Goal: Find specific page/section: Find specific page/section

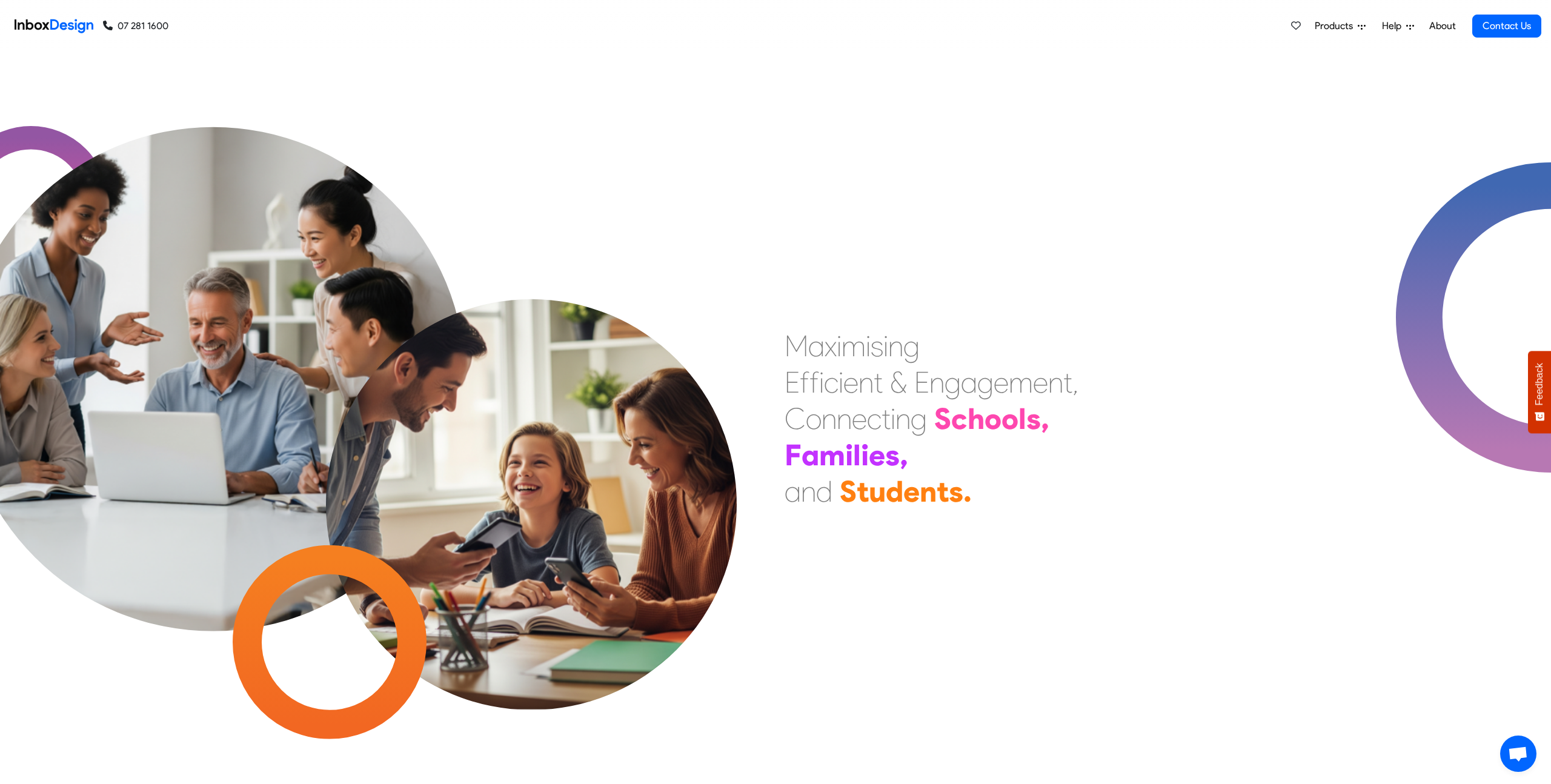
click at [1363, 23] on icon at bounding box center [1362, 26] width 8 height 8
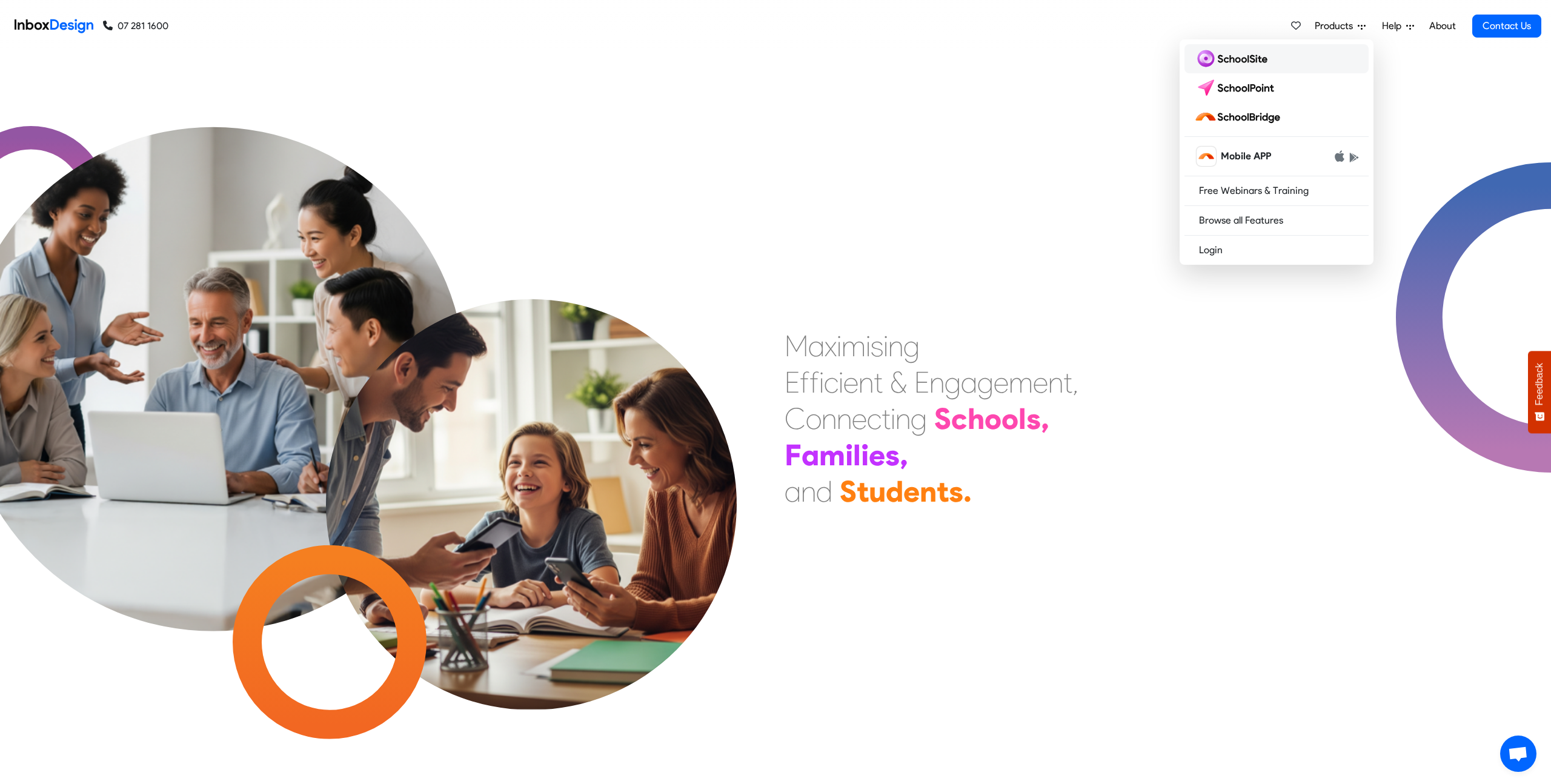
click at [1234, 63] on img at bounding box center [1234, 59] width 78 height 19
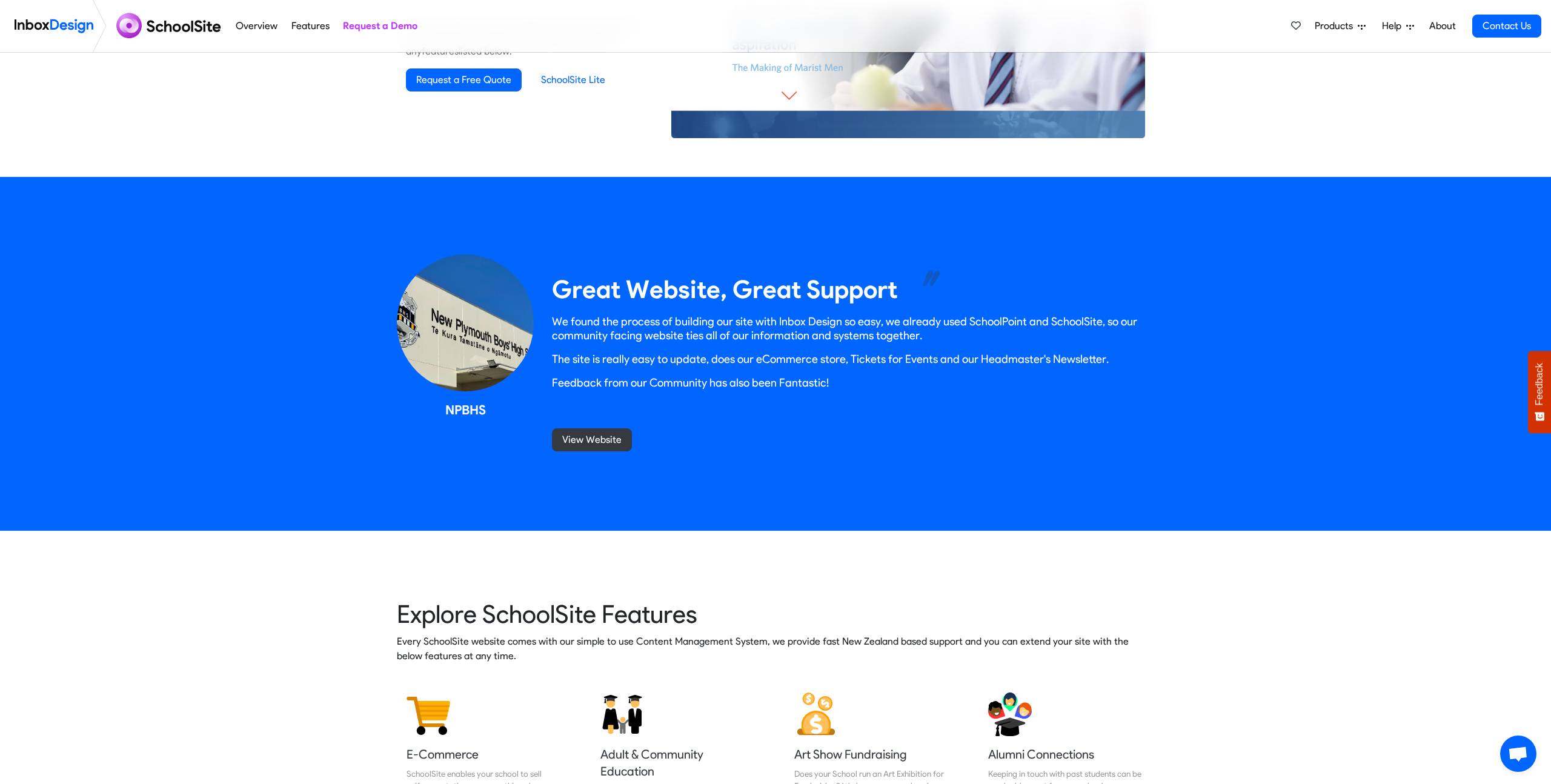
scroll to position [1039, 0]
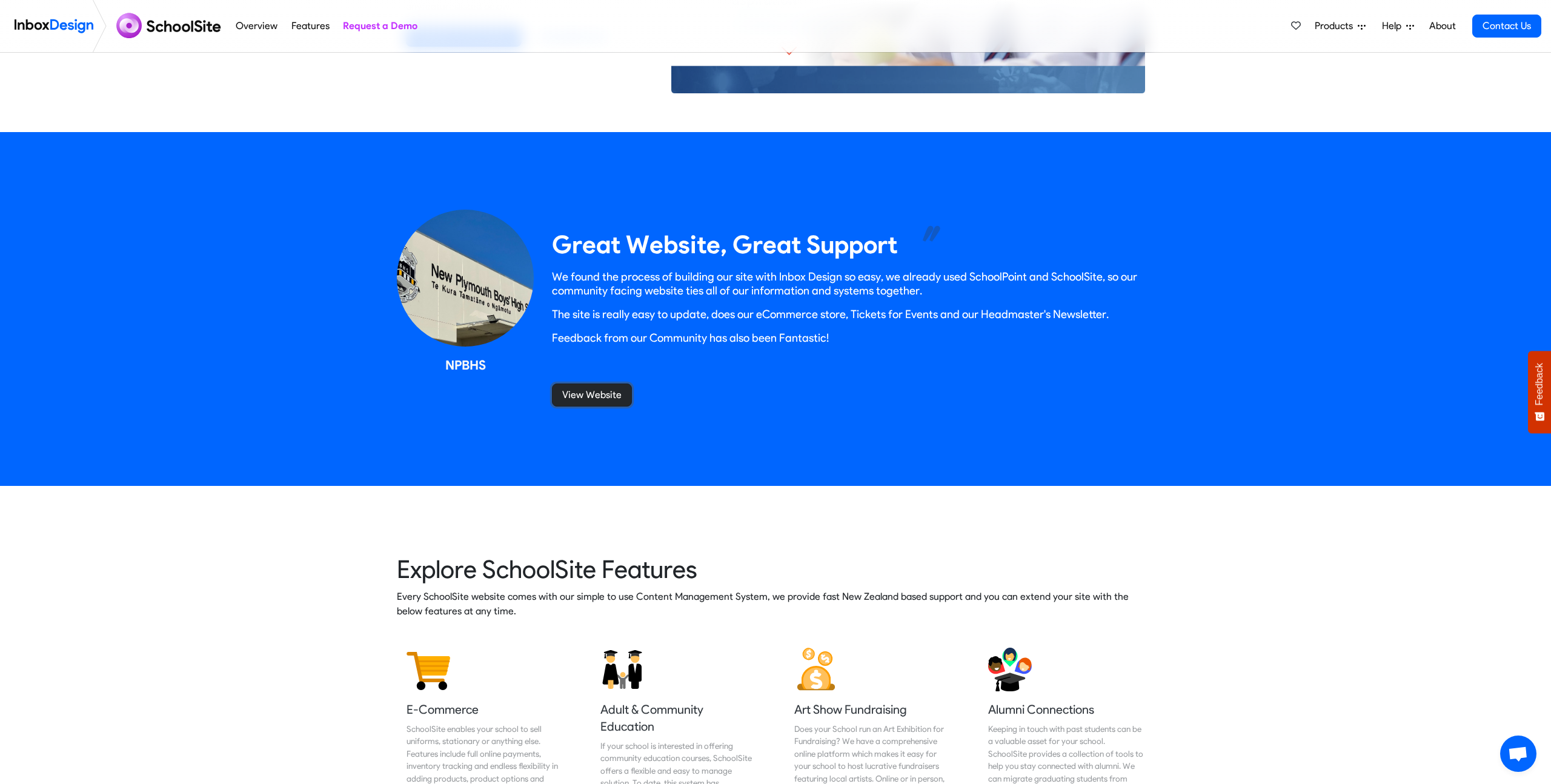
click at [614, 399] on link "View Website" at bounding box center [592, 394] width 80 height 23
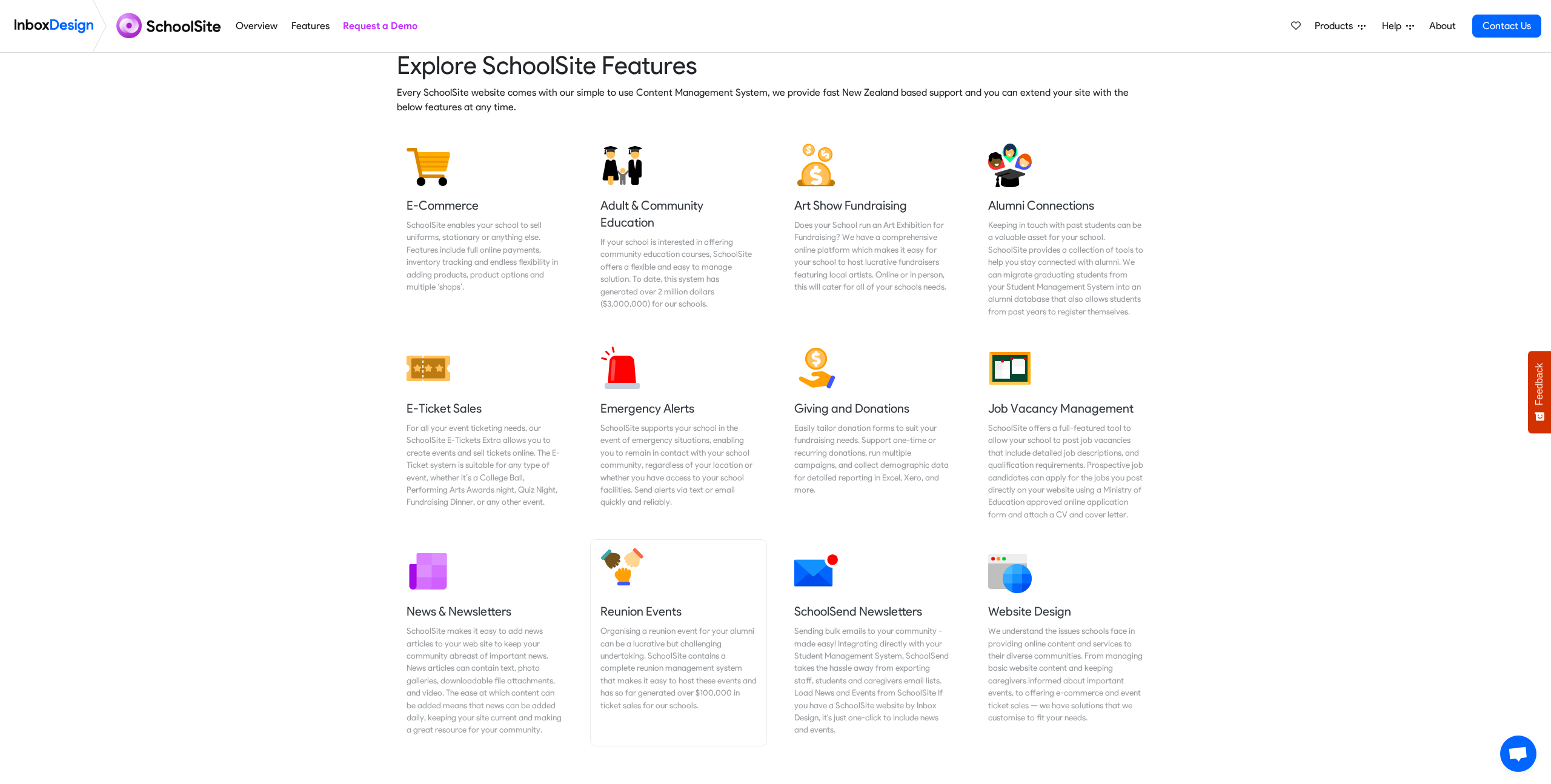
scroll to position [1879, 0]
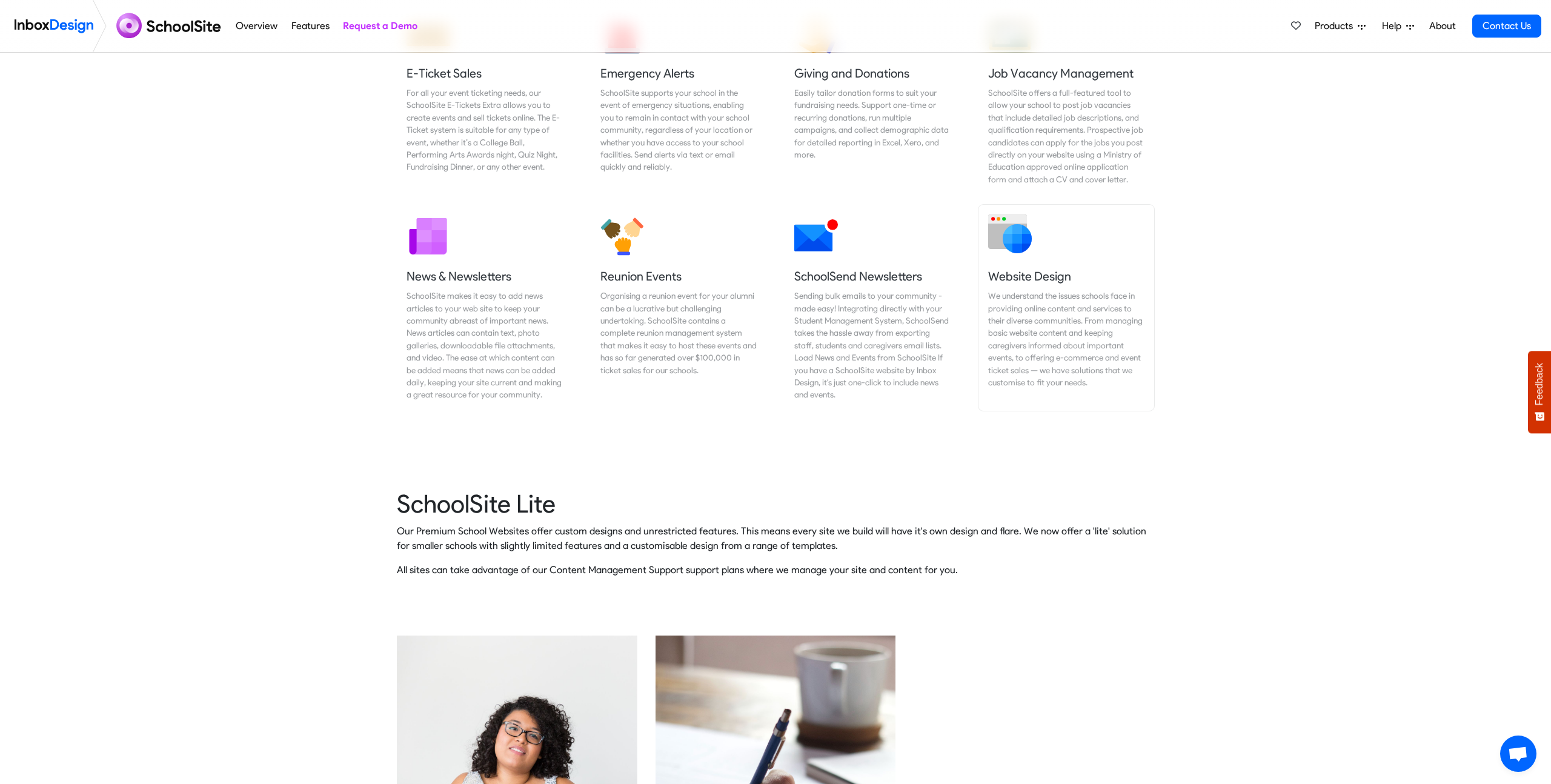
click at [1013, 259] on link "Website Design We understand the issues schools face in providing online conten…" at bounding box center [1066, 308] width 176 height 206
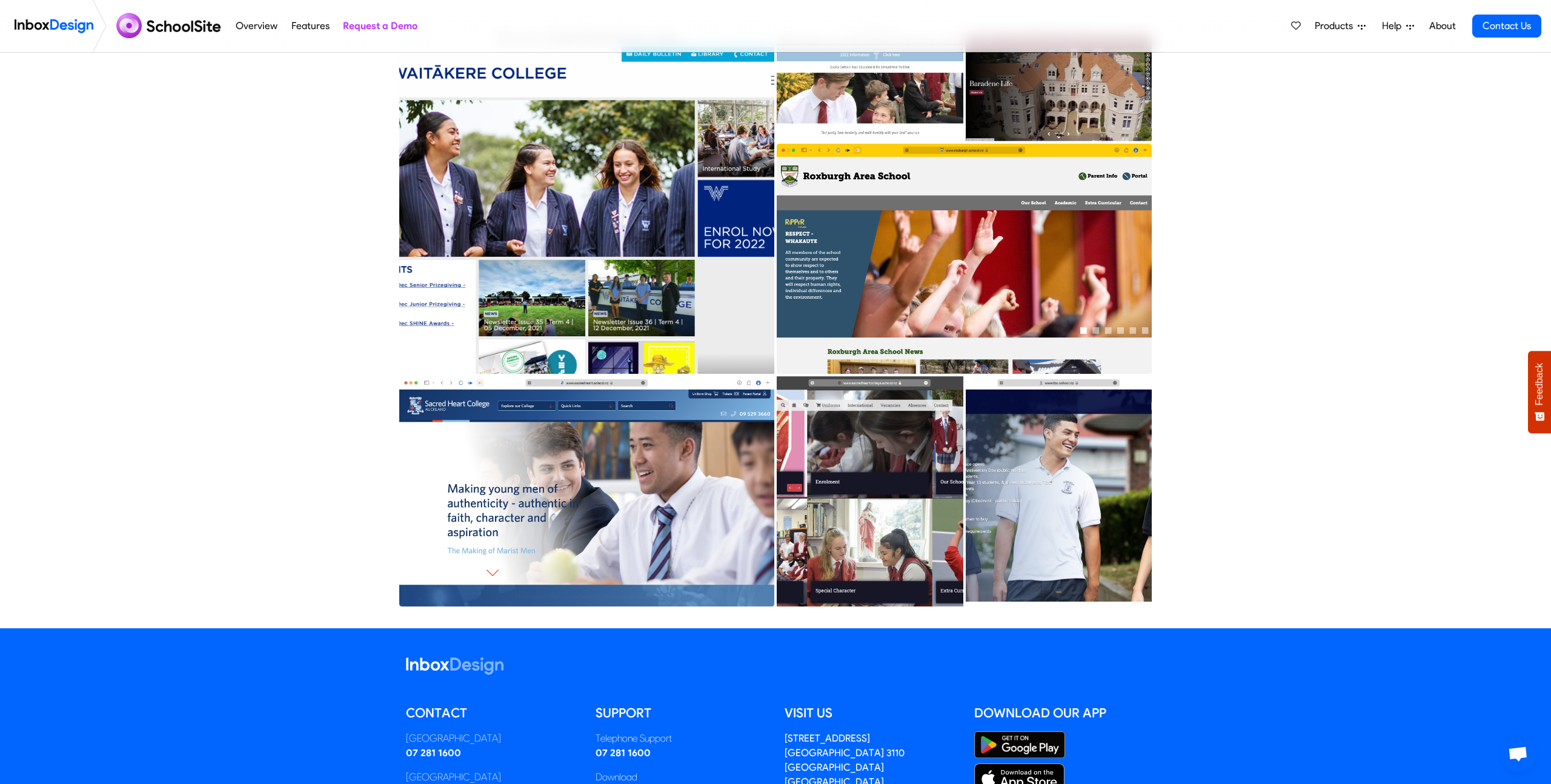
scroll to position [129, 0]
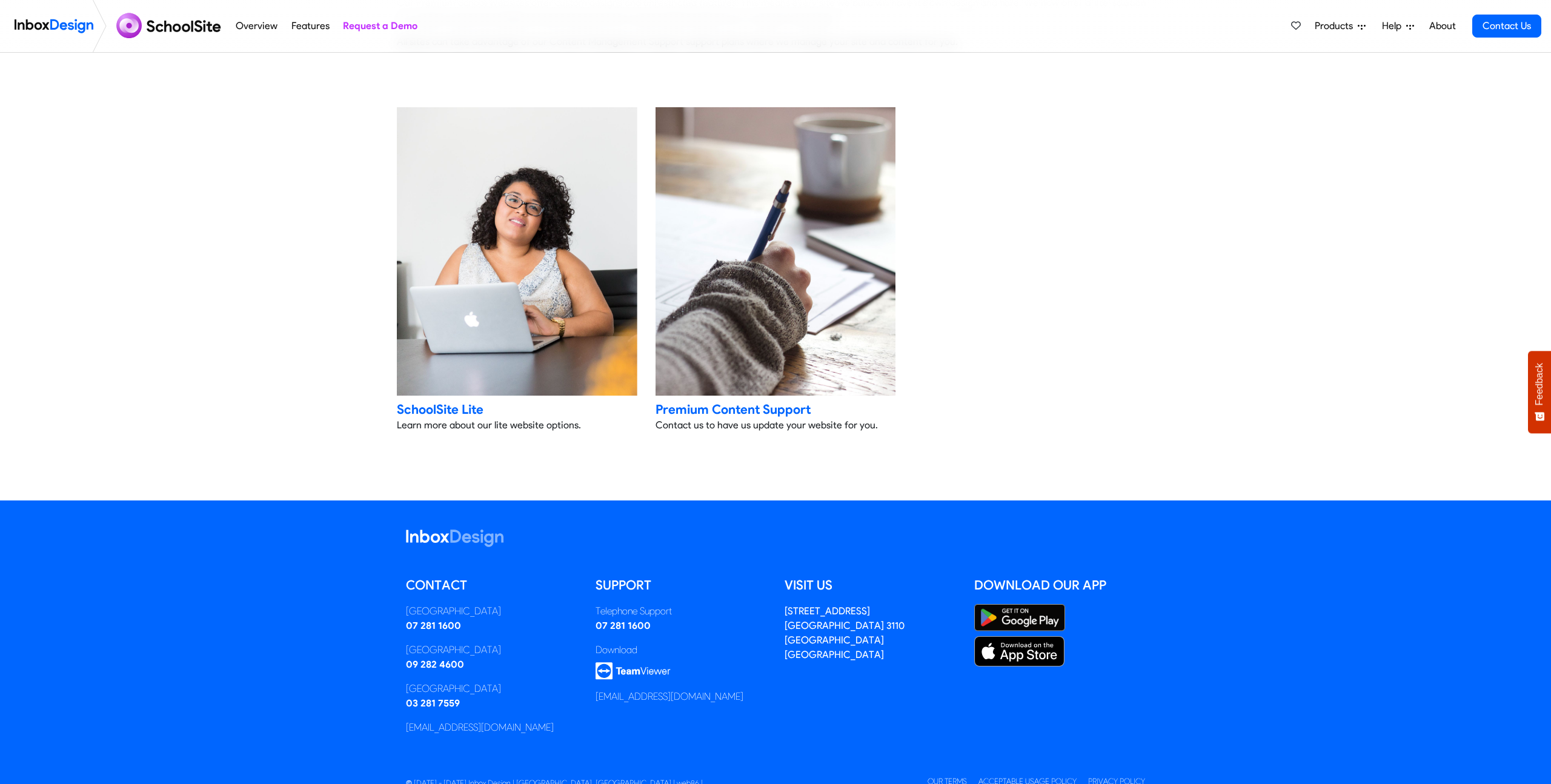
scroll to position [2437, 0]
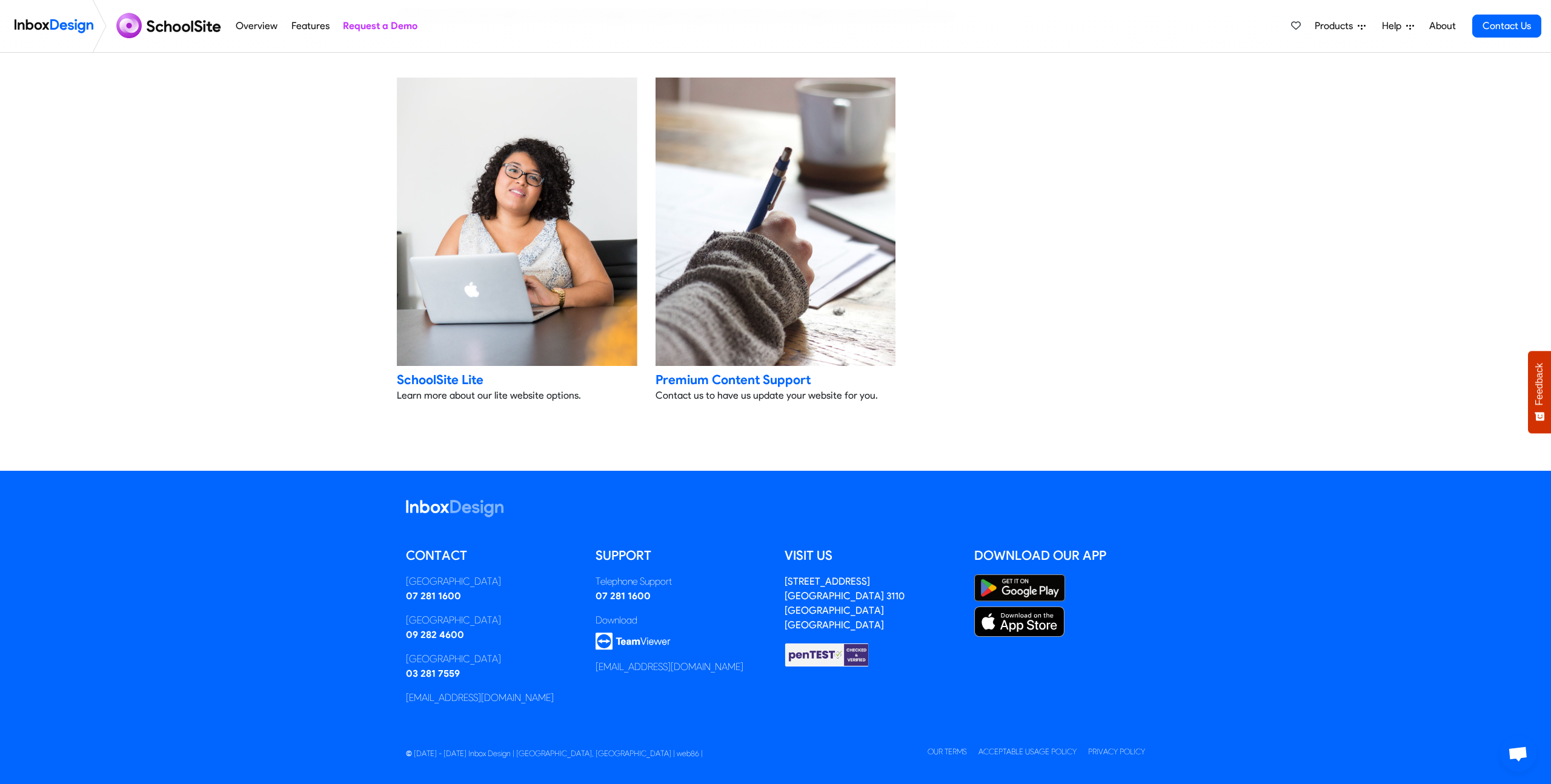
click at [862, 234] on img at bounding box center [776, 222] width 252 height 303
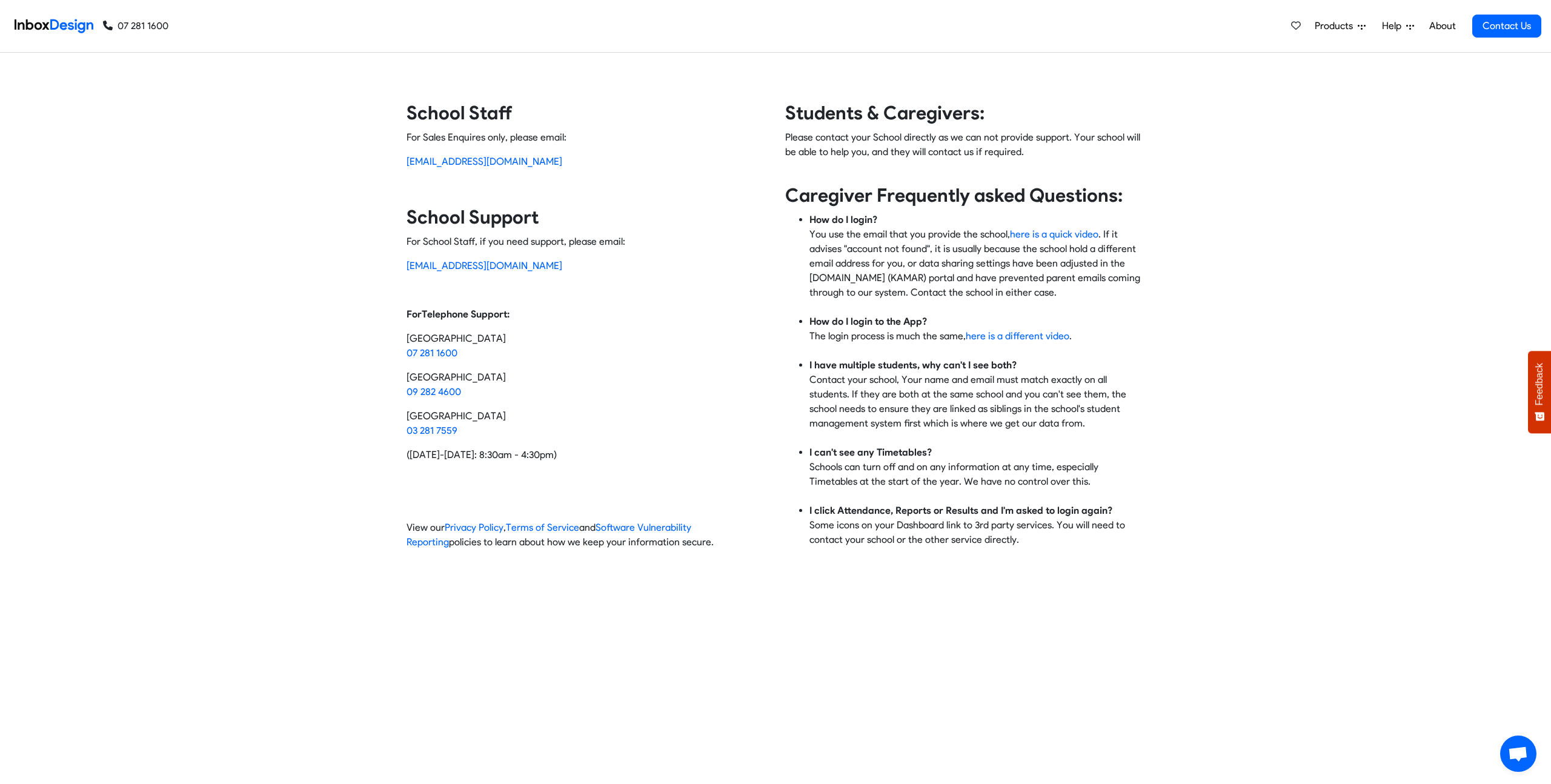
scroll to position [519, 0]
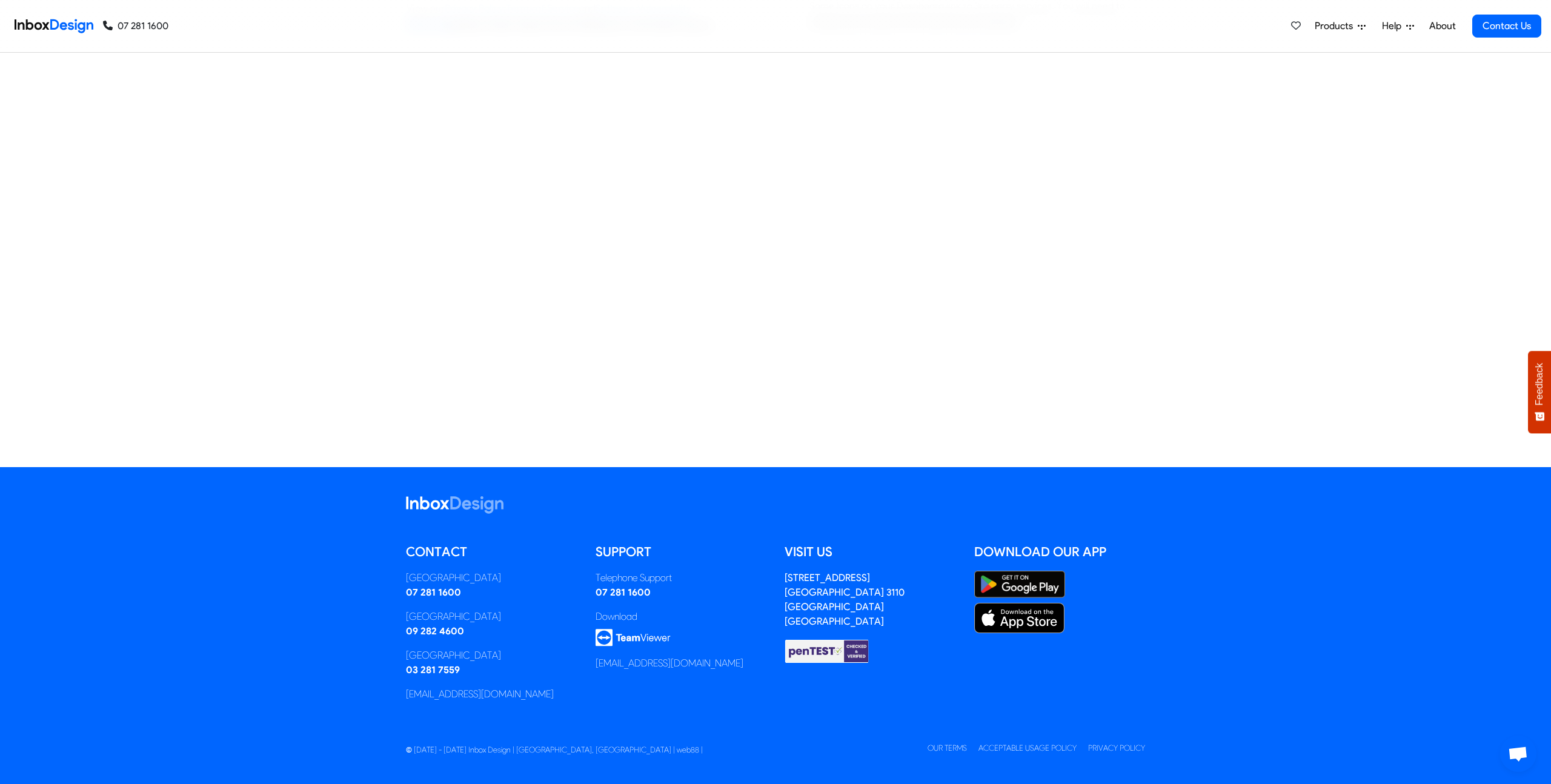
click at [1023, 619] on img at bounding box center [1020, 618] width 91 height 30
